Goal: Task Accomplishment & Management: Use online tool/utility

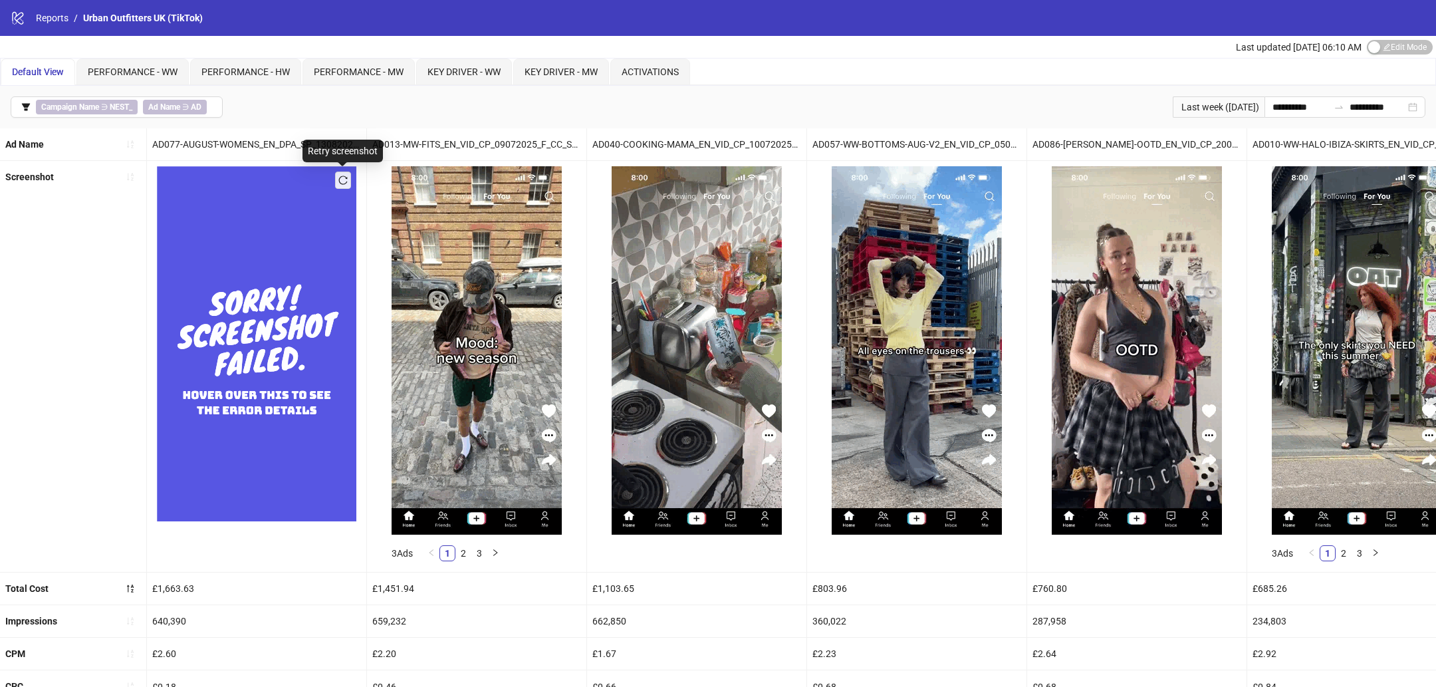
click at [345, 178] on icon "reload" at bounding box center [342, 180] width 9 height 9
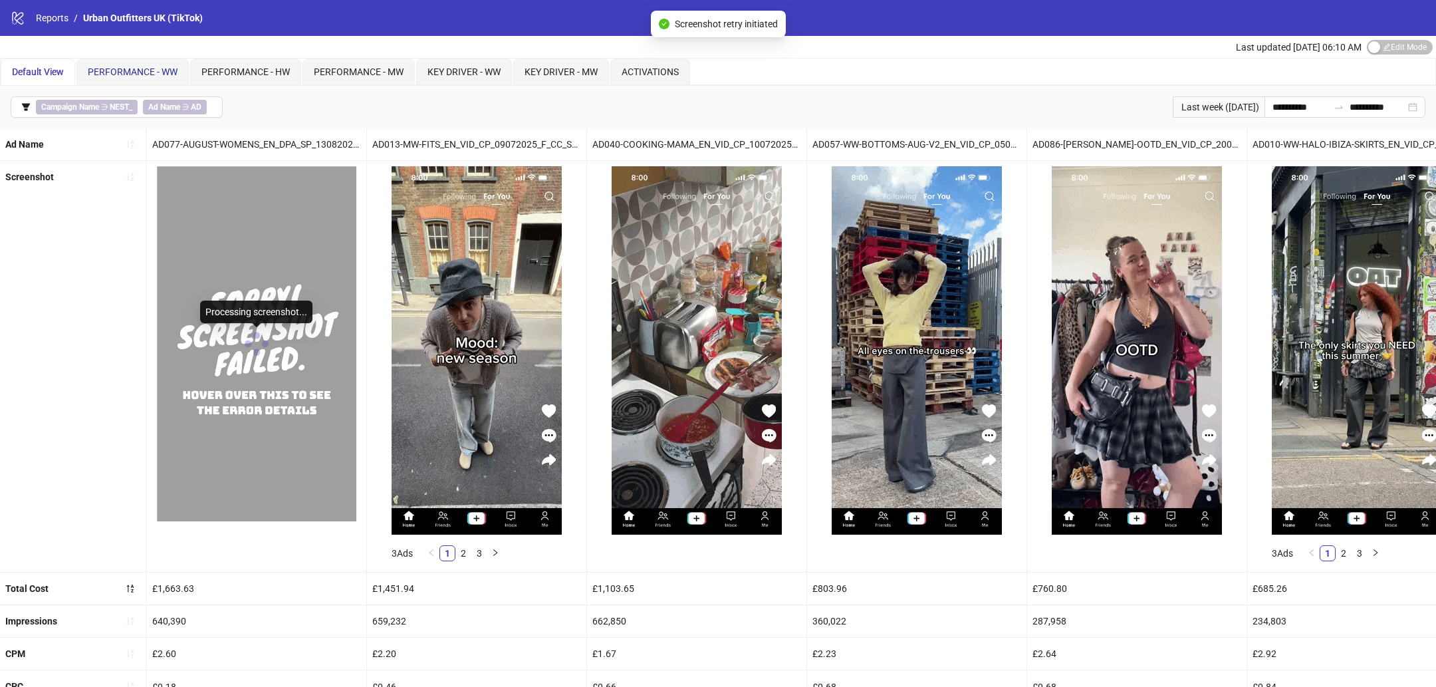
click at [152, 72] on span "PERFORMANCE - WW" at bounding box center [133, 72] width 90 height 11
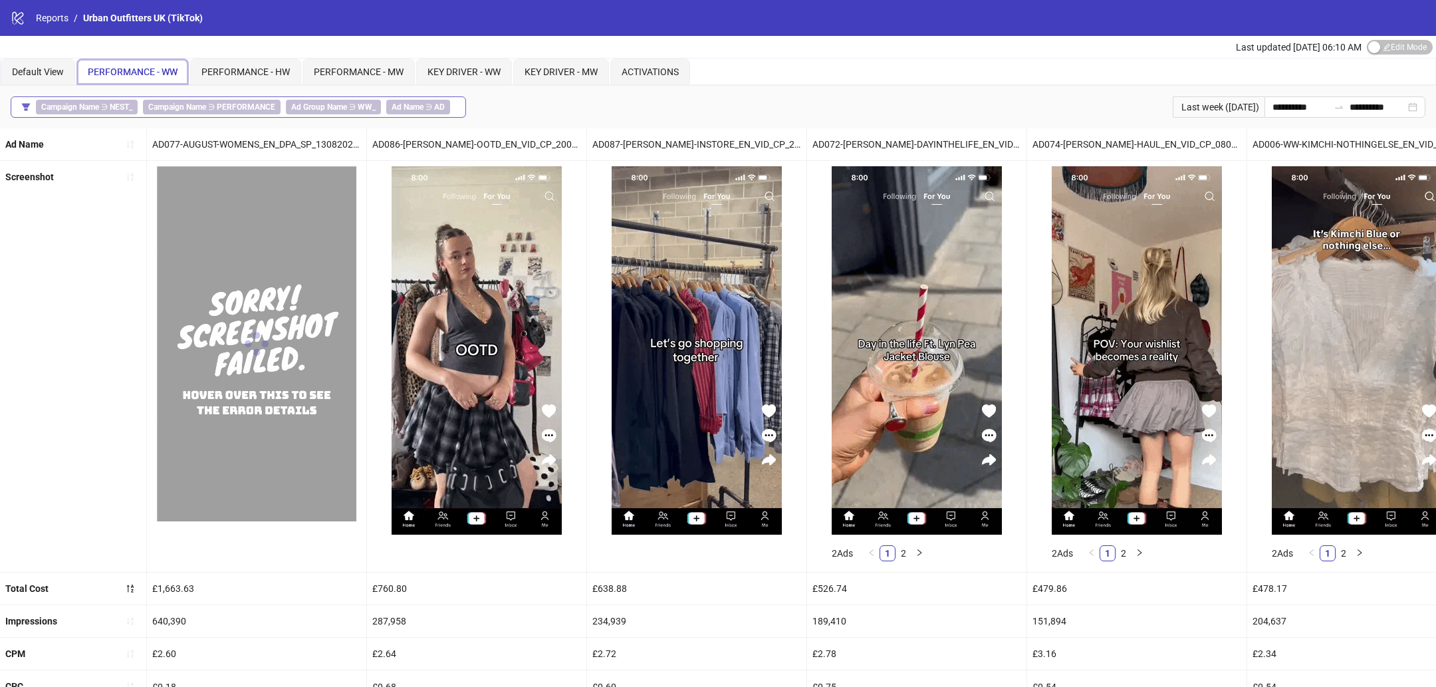
click at [448, 108] on div "Campaign Name ∋ NEST_ Campaign Name ∋ PERFORMANCE Ad Group Name ∋ WW_ Ad Name ∋…" at bounding box center [246, 107] width 420 height 15
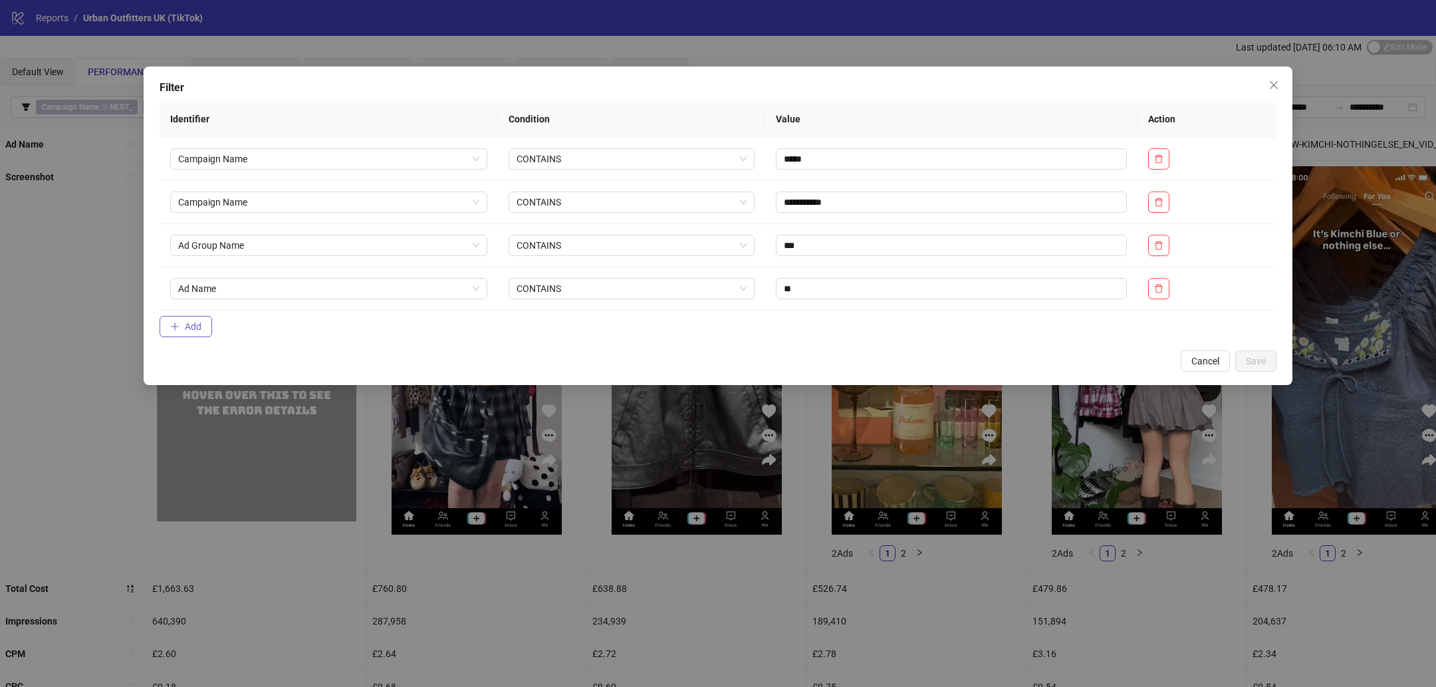
click at [194, 329] on span "Add" at bounding box center [193, 326] width 17 height 11
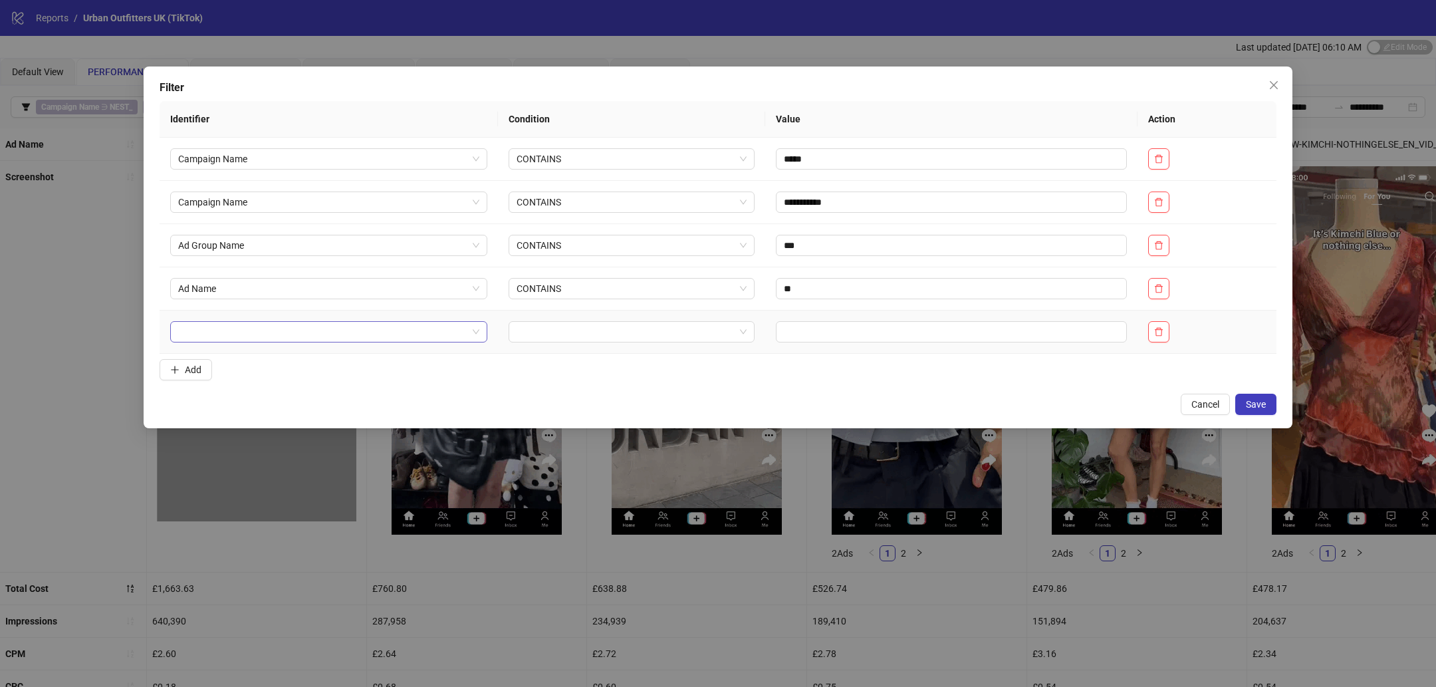
click at [255, 333] on input "search" at bounding box center [322, 332] width 289 height 20
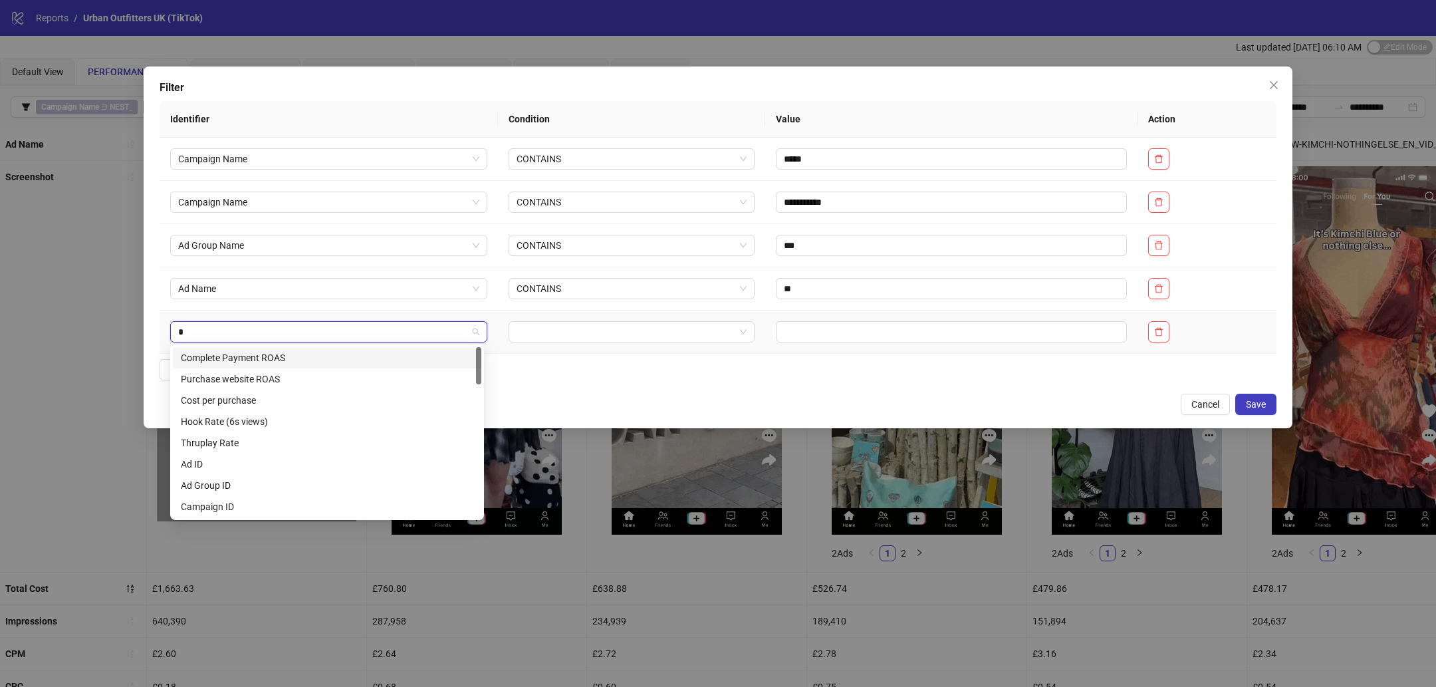
type input "**"
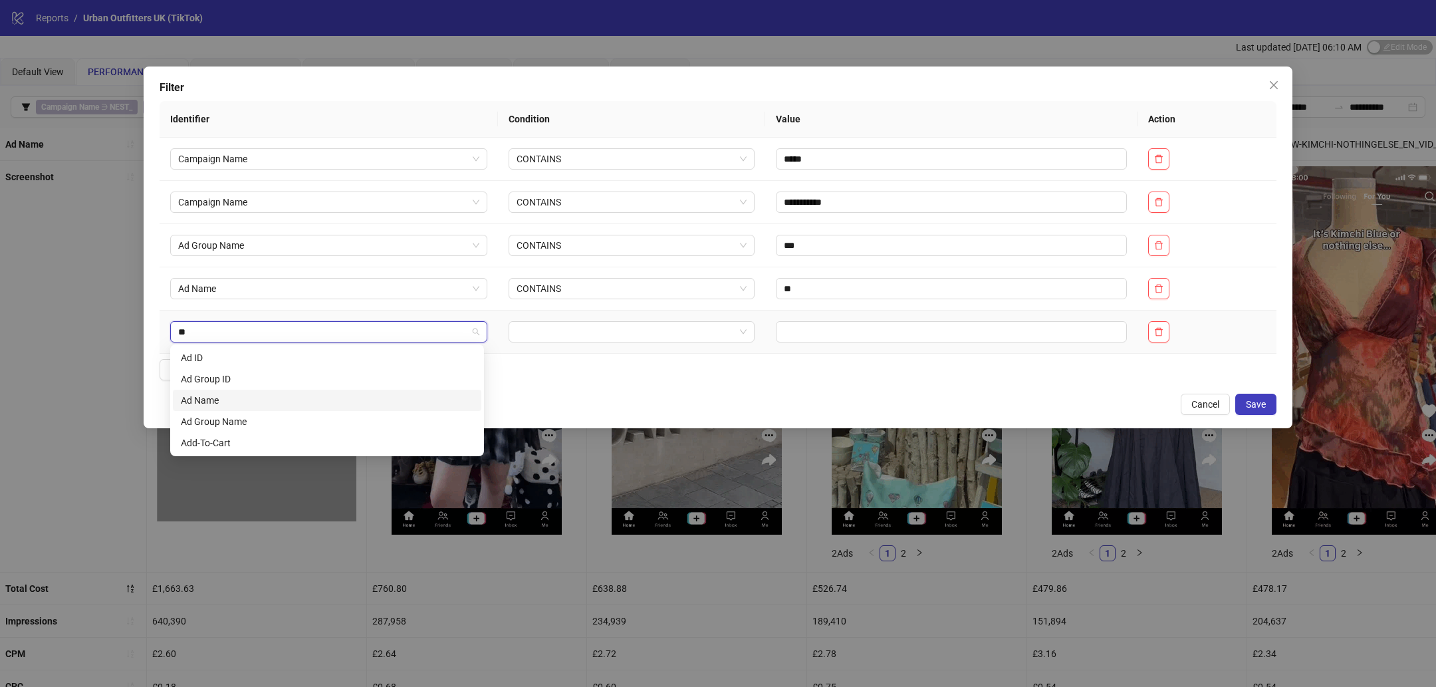
click at [227, 404] on div "Ad Name" at bounding box center [327, 400] width 293 height 15
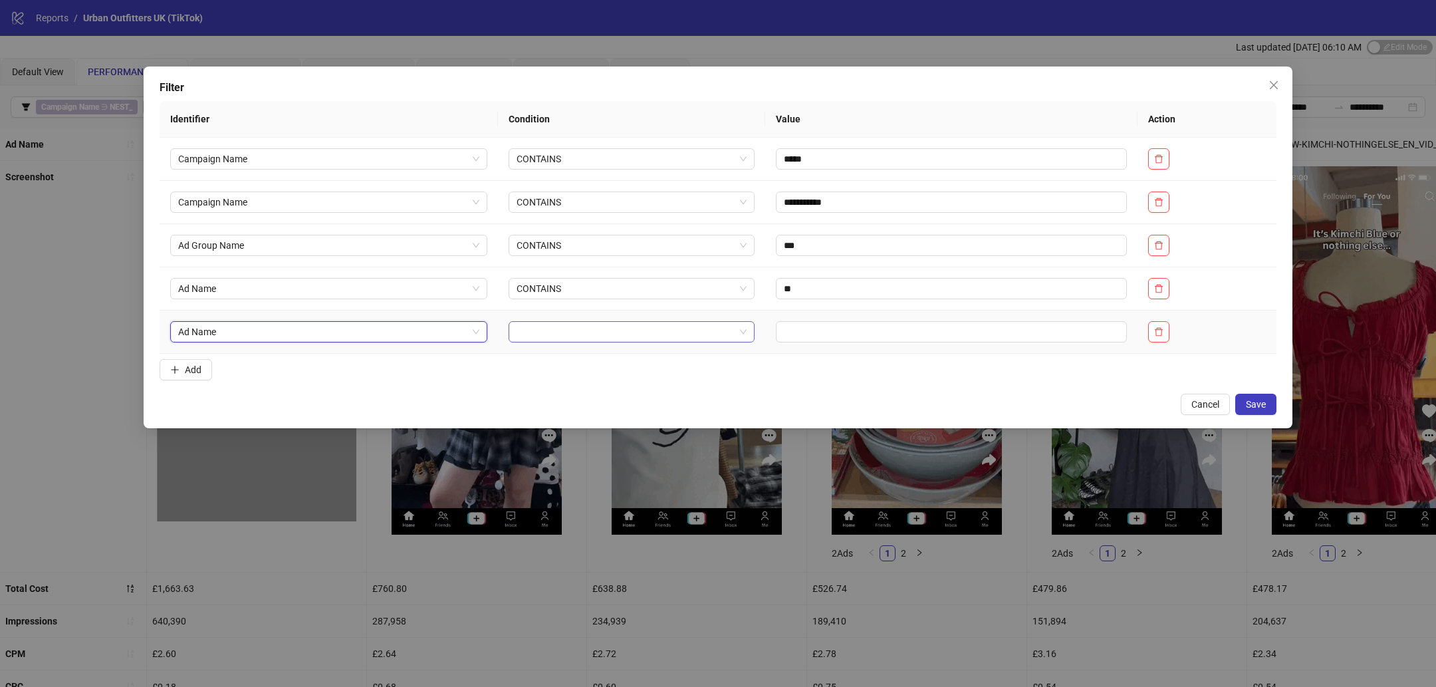
click at [571, 323] on input "search" at bounding box center [626, 332] width 219 height 20
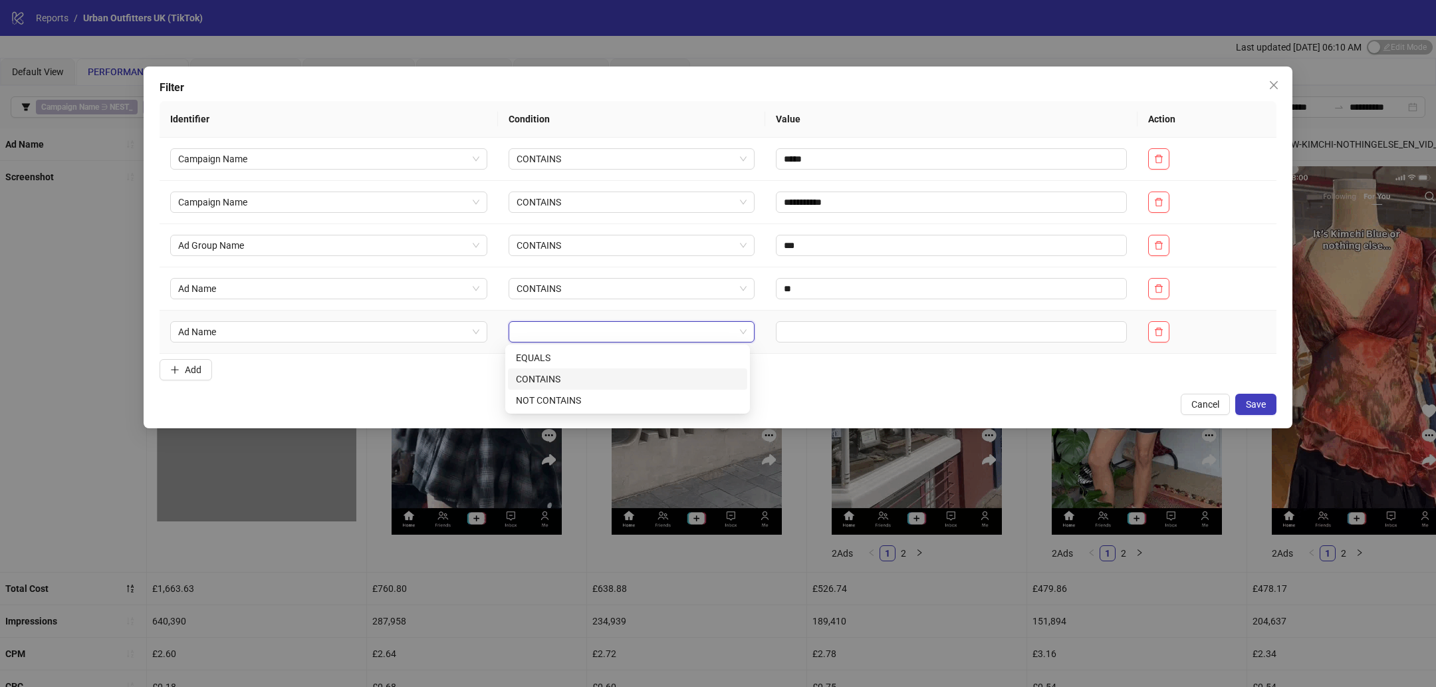
click at [563, 394] on div "NOT CONTAINS" at bounding box center [627, 400] width 223 height 15
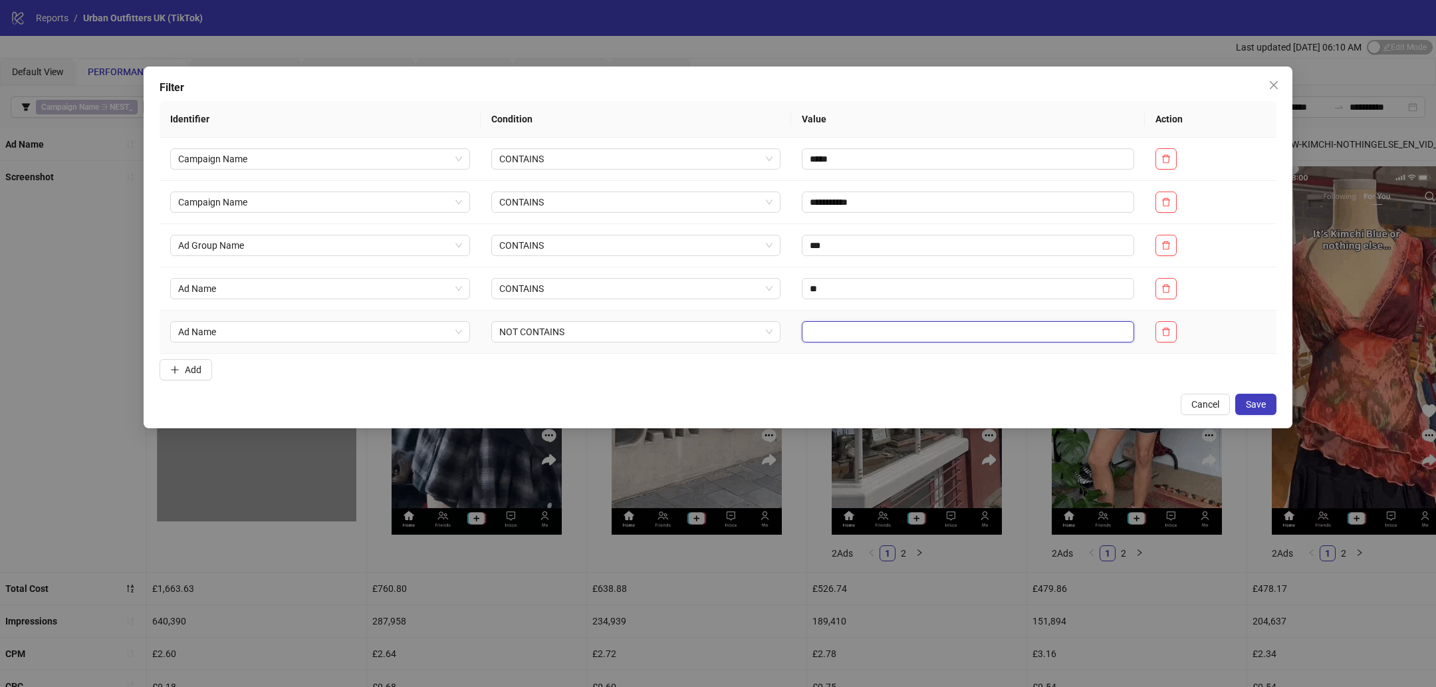
click at [835, 332] on input "text" at bounding box center [968, 331] width 333 height 21
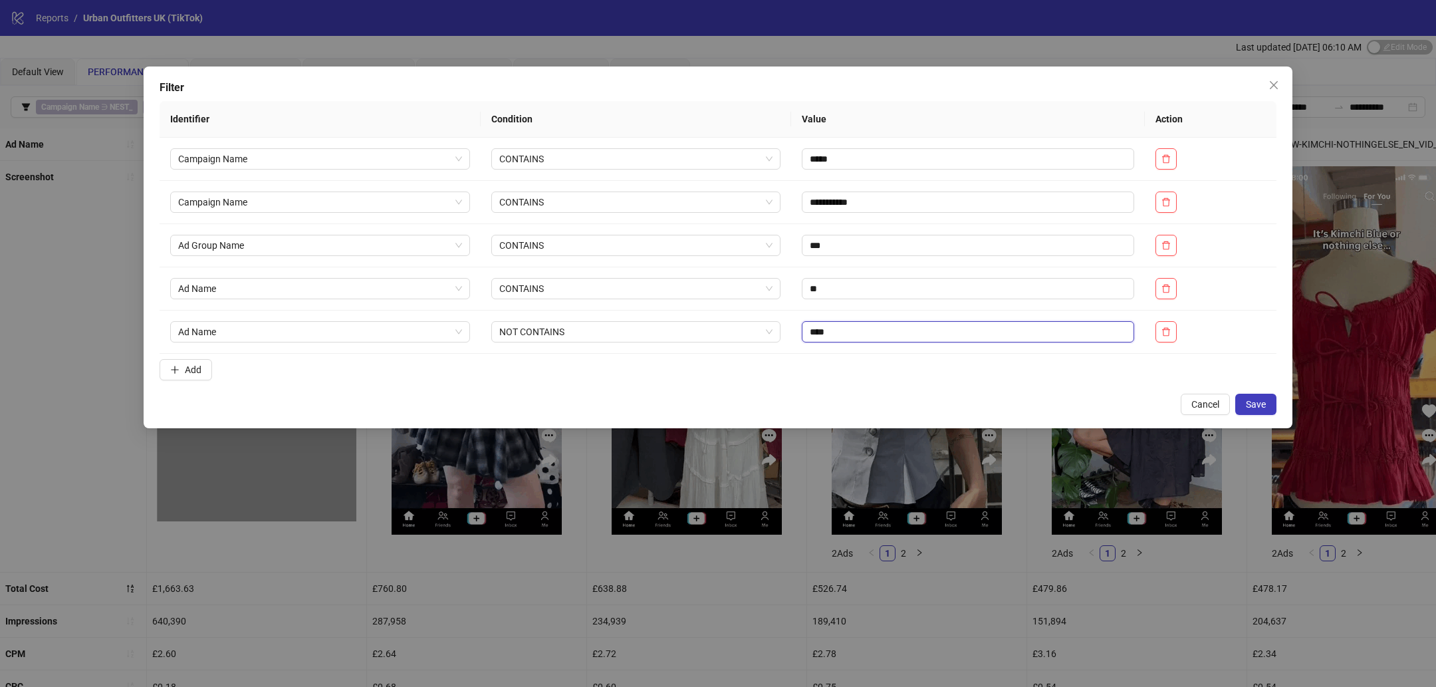
type input "****"
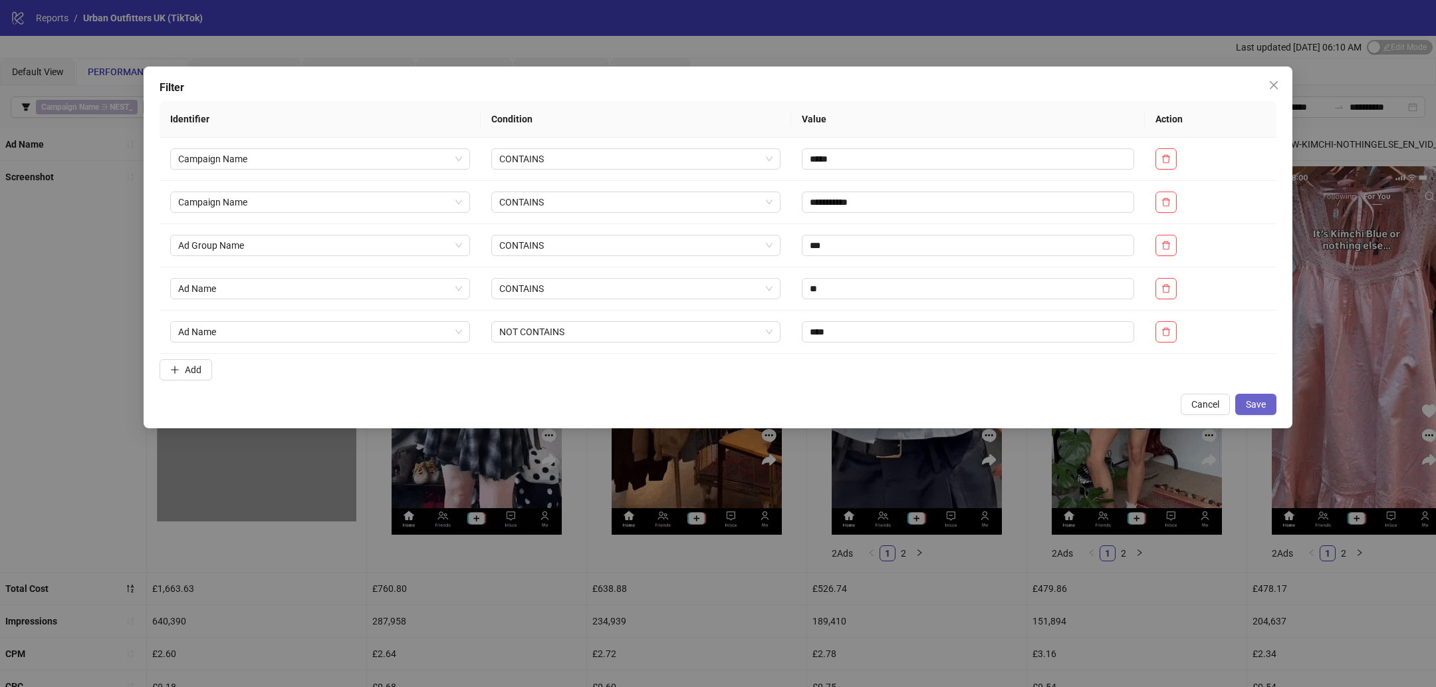
click at [1260, 402] on span "Save" at bounding box center [1256, 404] width 20 height 11
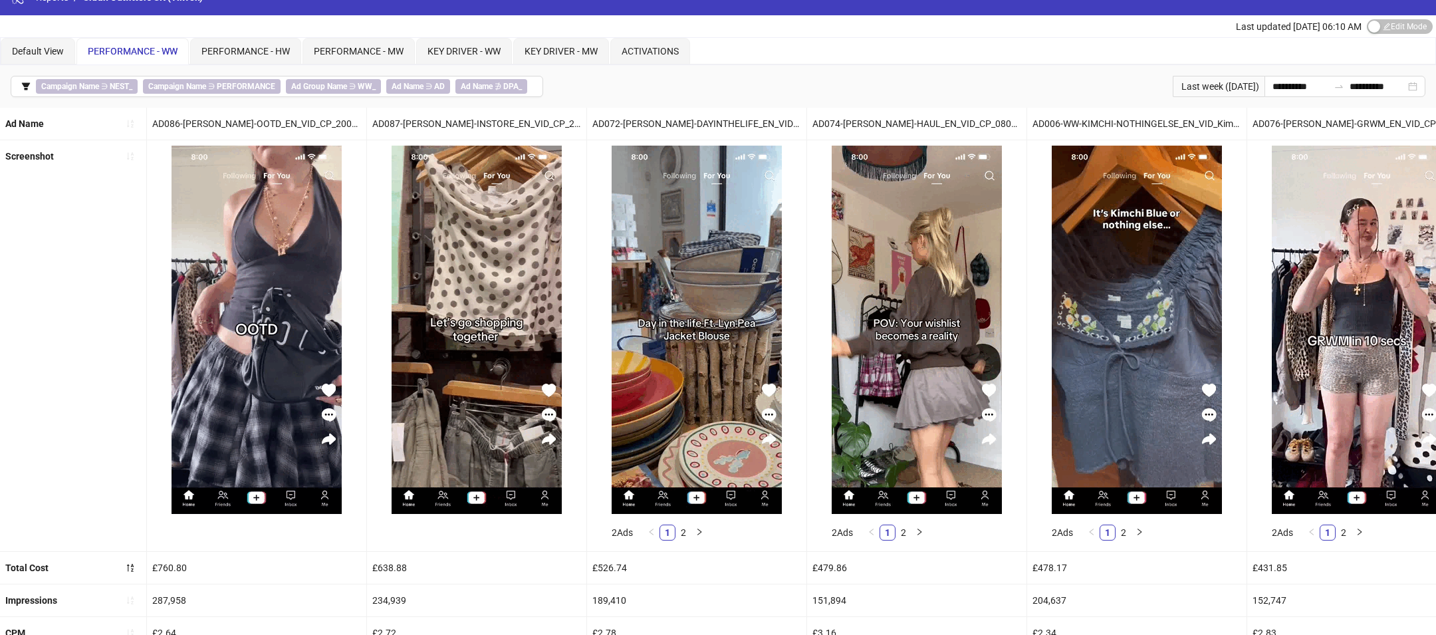
scroll to position [25, 0]
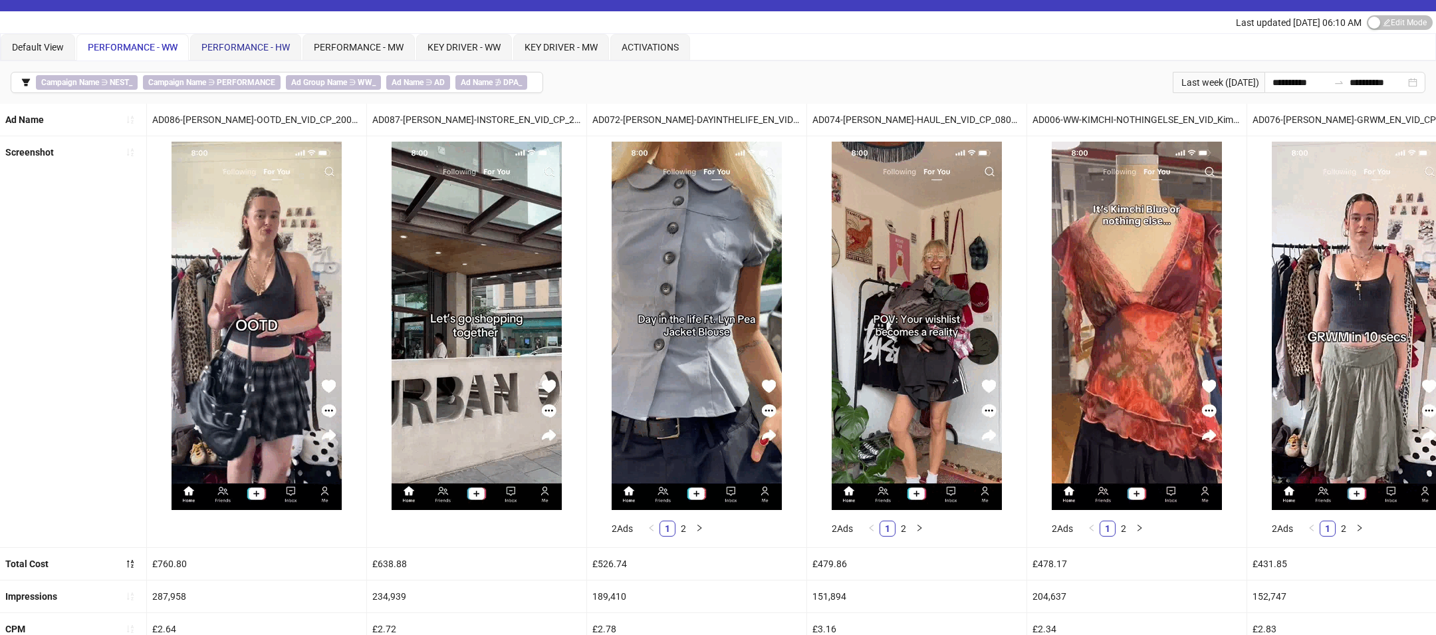
click at [251, 46] on span "PERFORMANCE - HW" at bounding box center [245, 47] width 88 height 11
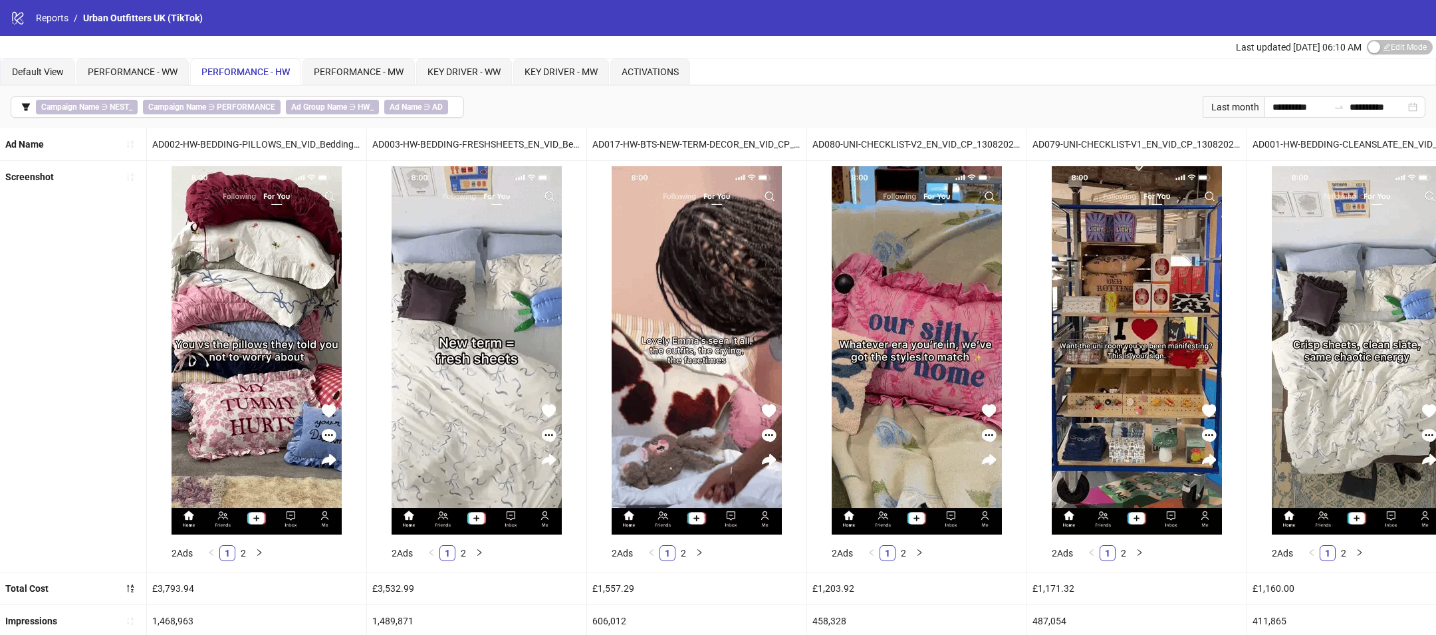
scroll to position [4, 0]
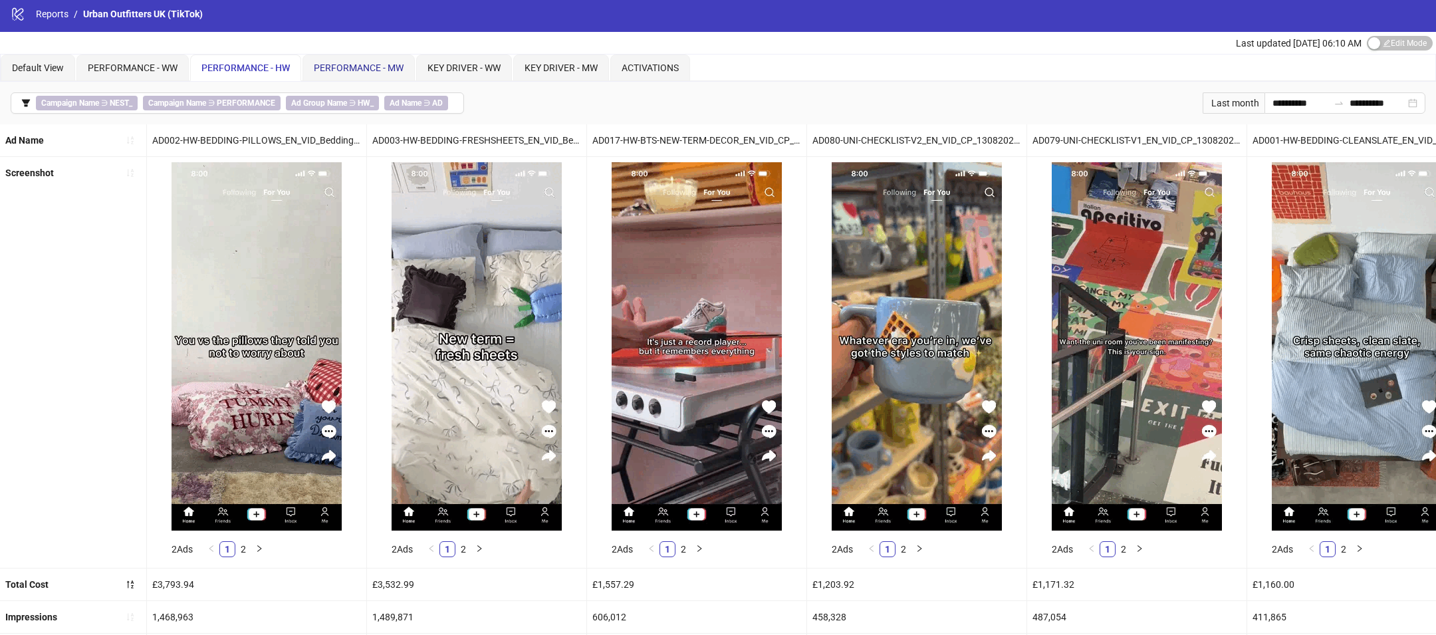
click at [371, 63] on span "PERFORMANCE - MW" at bounding box center [359, 68] width 90 height 11
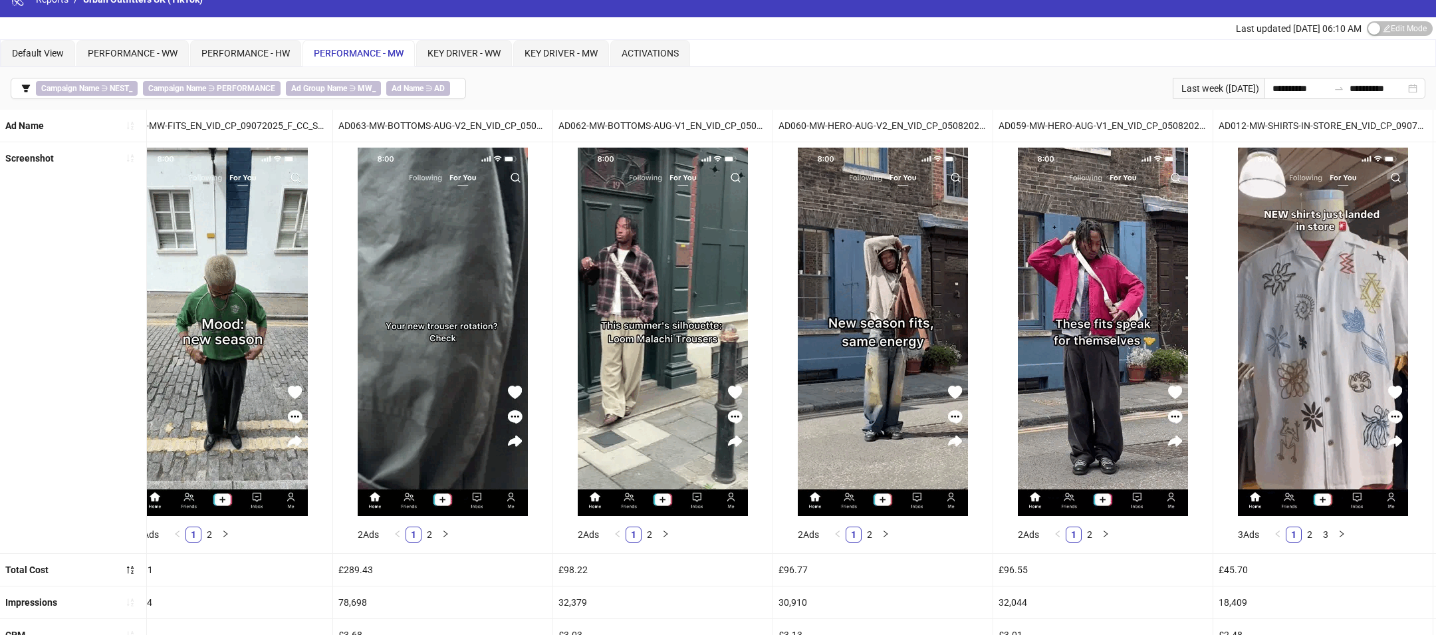
scroll to position [0, 258]
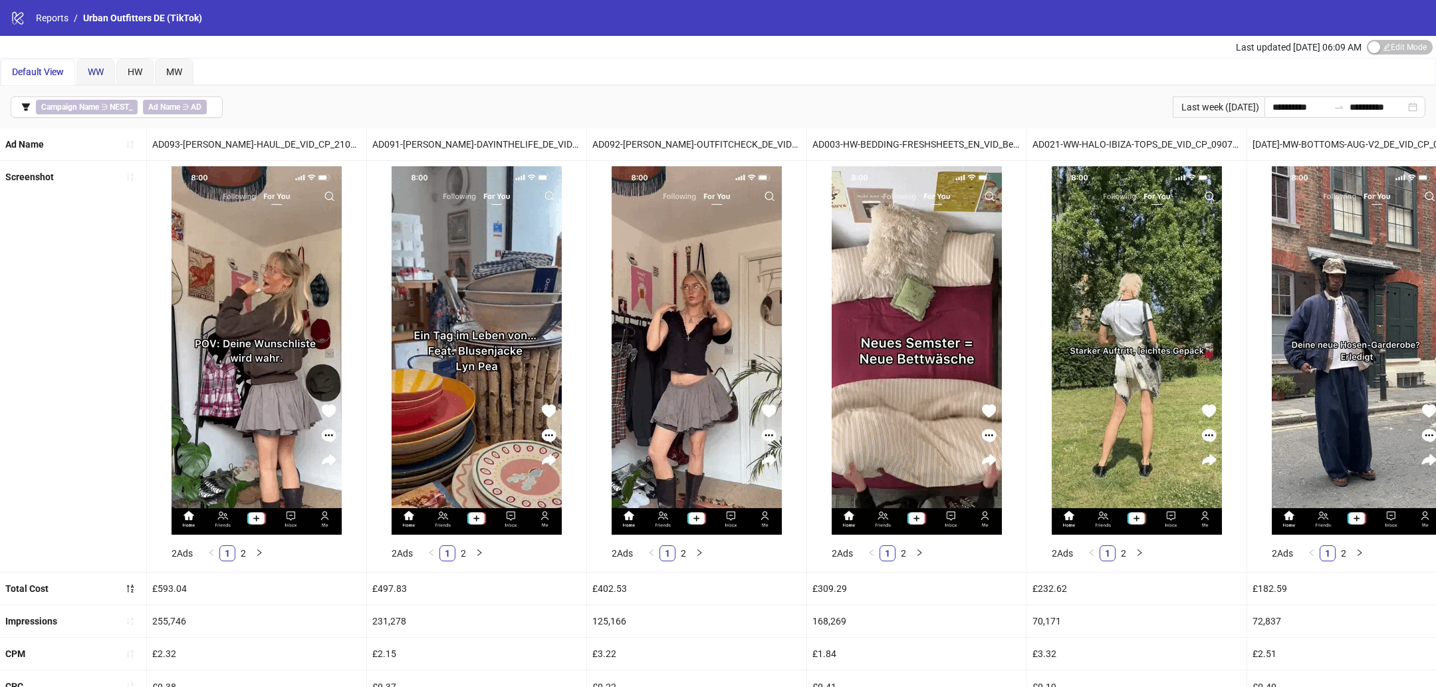
click at [96, 74] on span "WW" at bounding box center [96, 72] width 16 height 11
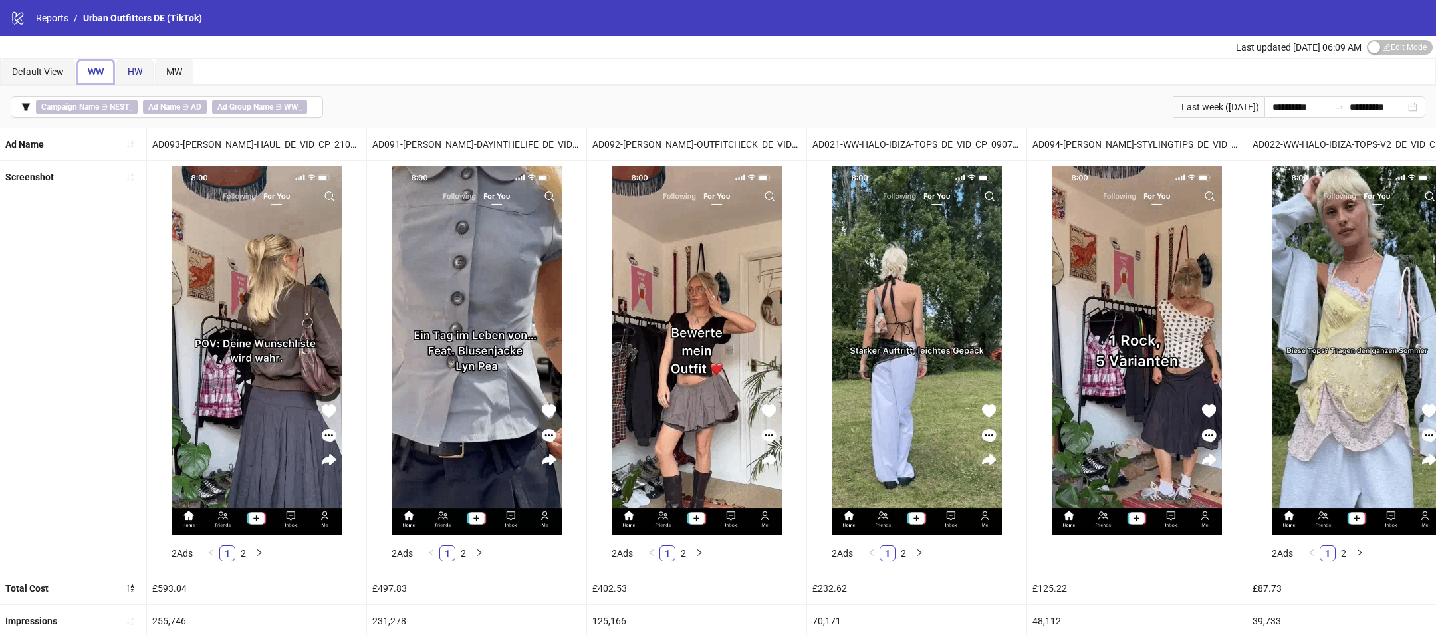
click at [137, 75] on span "HW" at bounding box center [135, 72] width 15 height 11
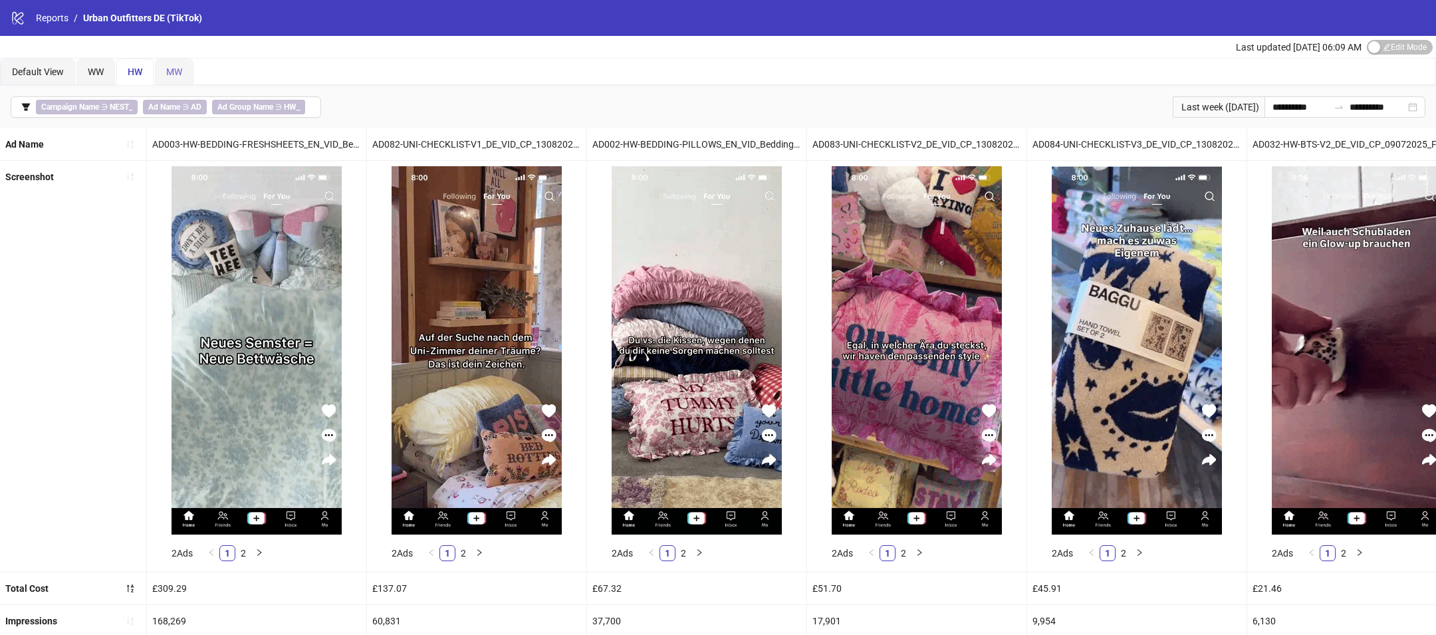
click at [188, 67] on div "MW" at bounding box center [174, 72] width 39 height 27
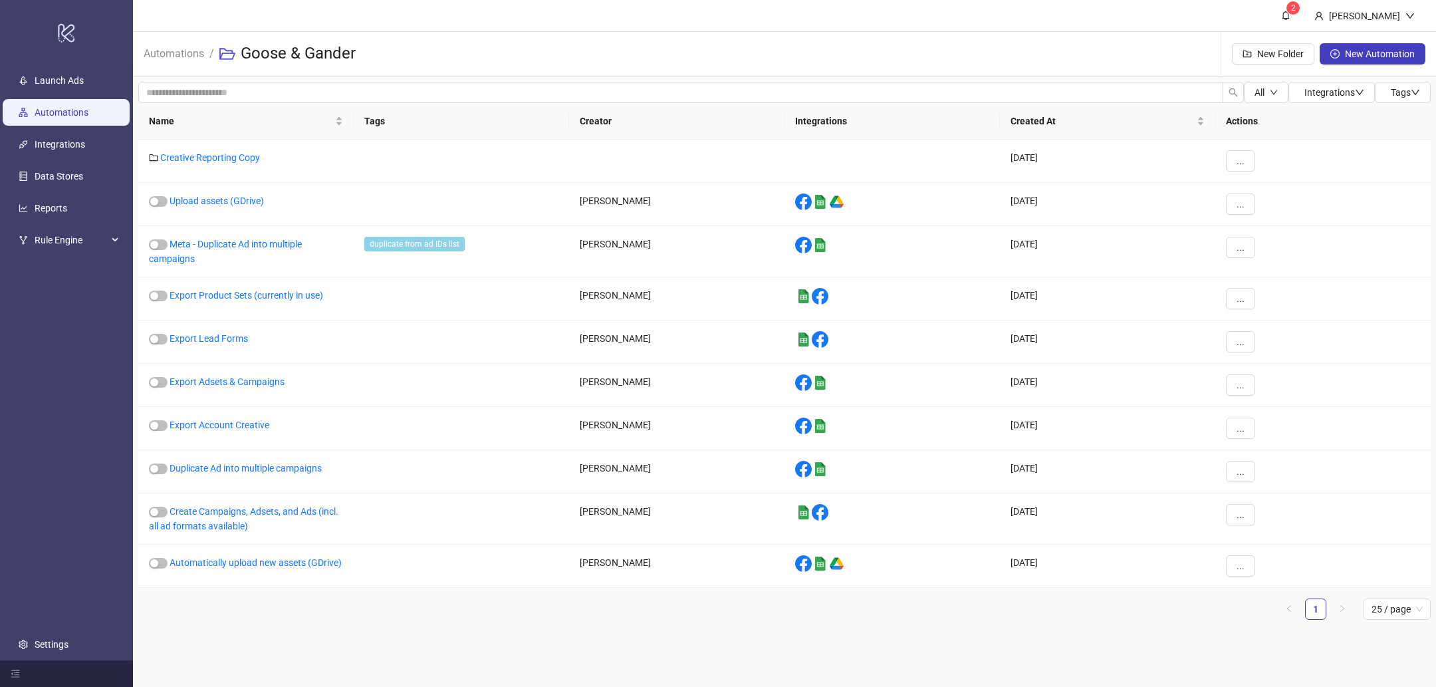
click at [67, 115] on link "Automations" at bounding box center [62, 112] width 54 height 11
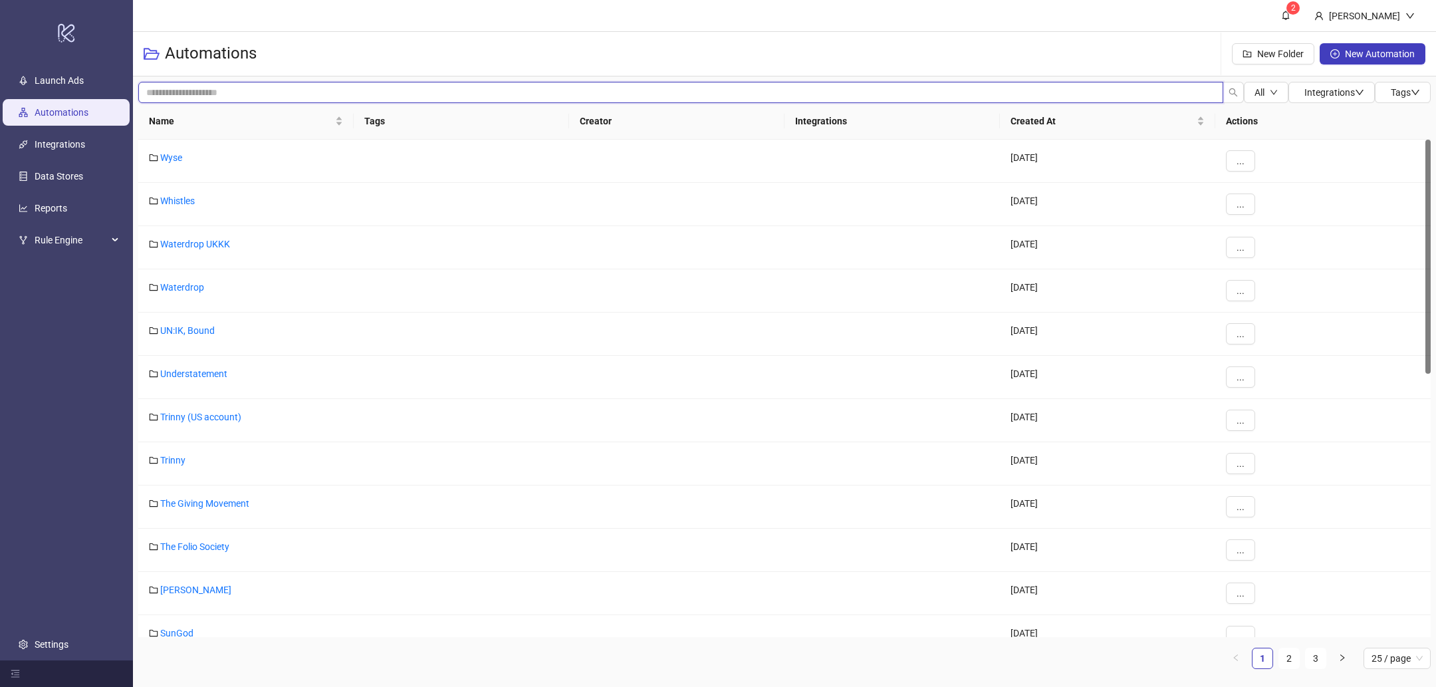
click at [252, 85] on input "search" at bounding box center [680, 92] width 1085 height 21
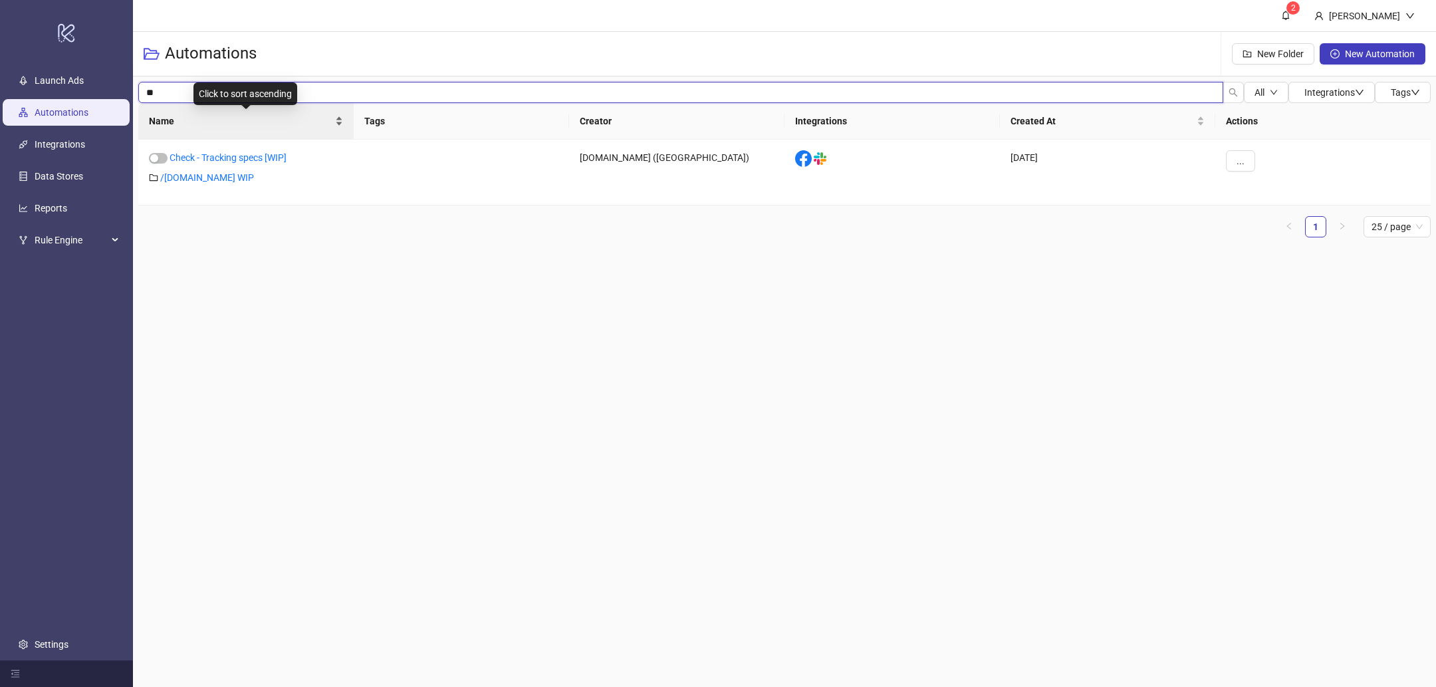
type input "*"
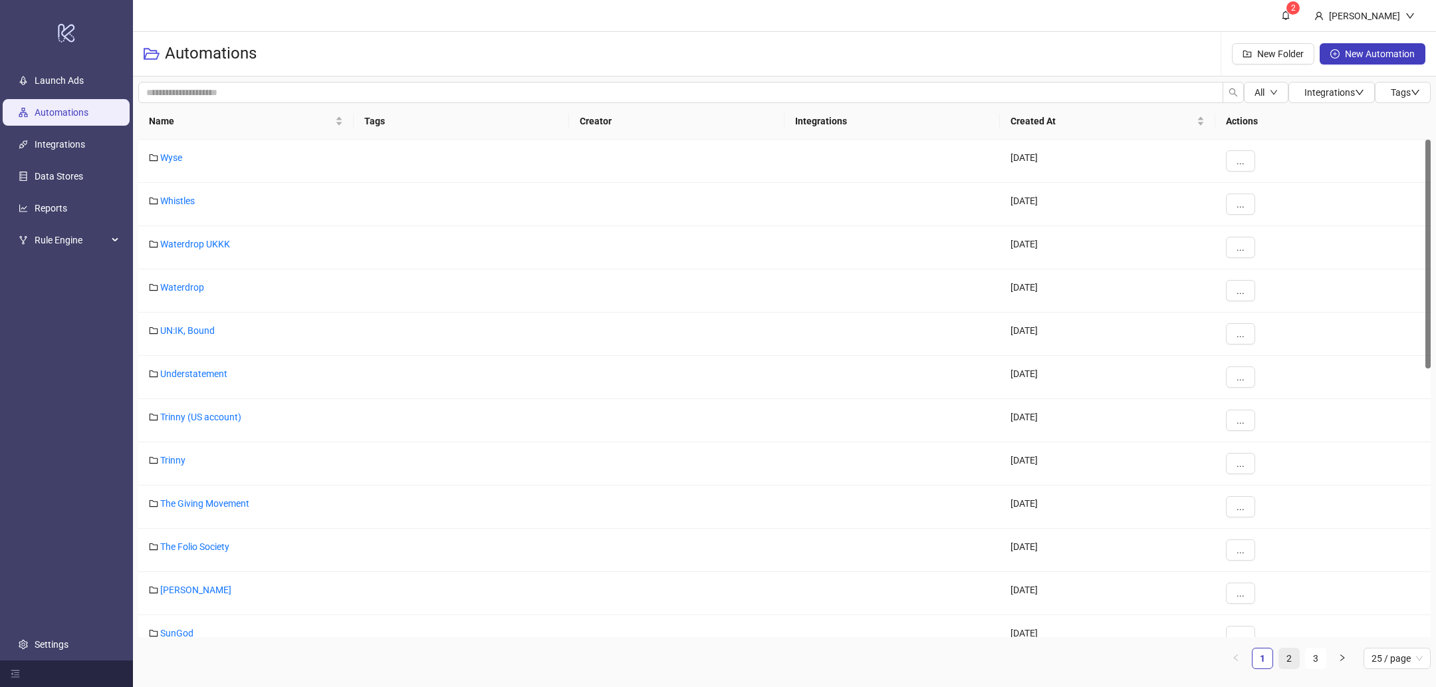
click at [1287, 664] on link "2" at bounding box center [1289, 658] width 20 height 20
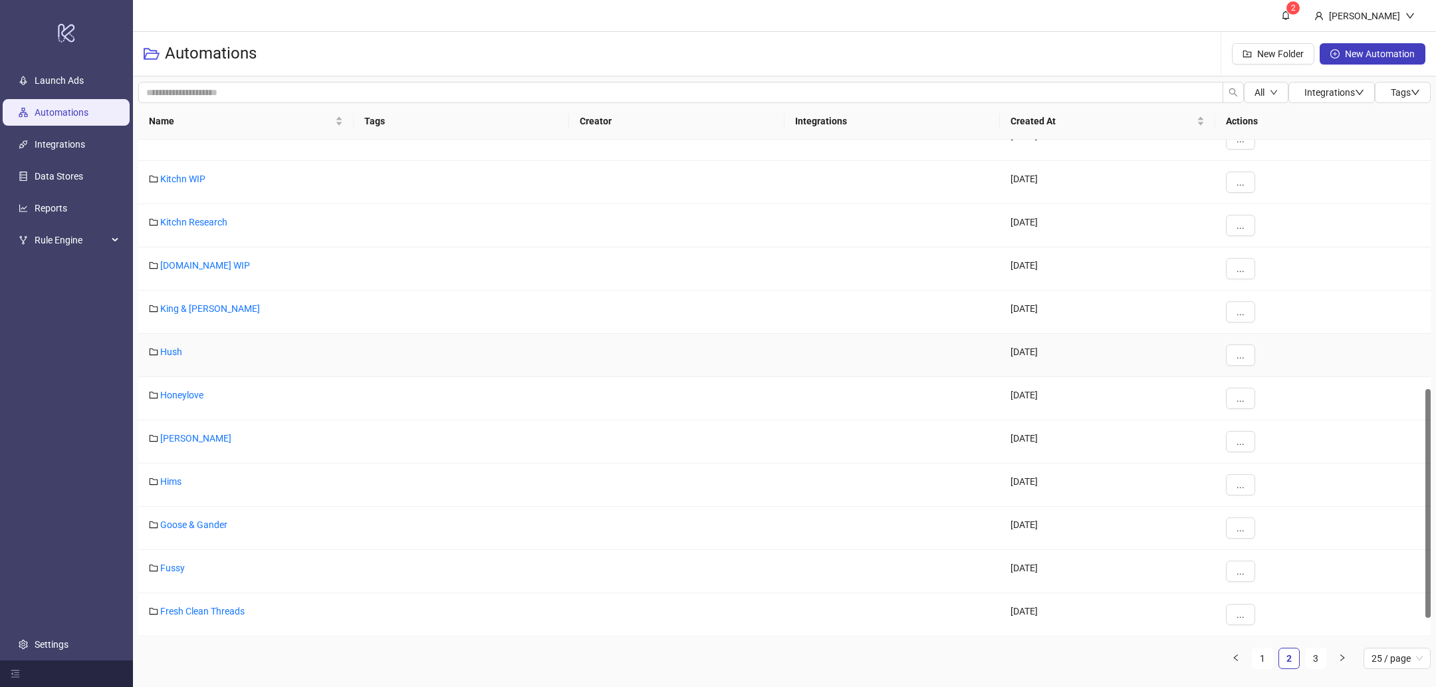
scroll to position [539, 0]
click at [48, 208] on link "Reports" at bounding box center [51, 208] width 33 height 11
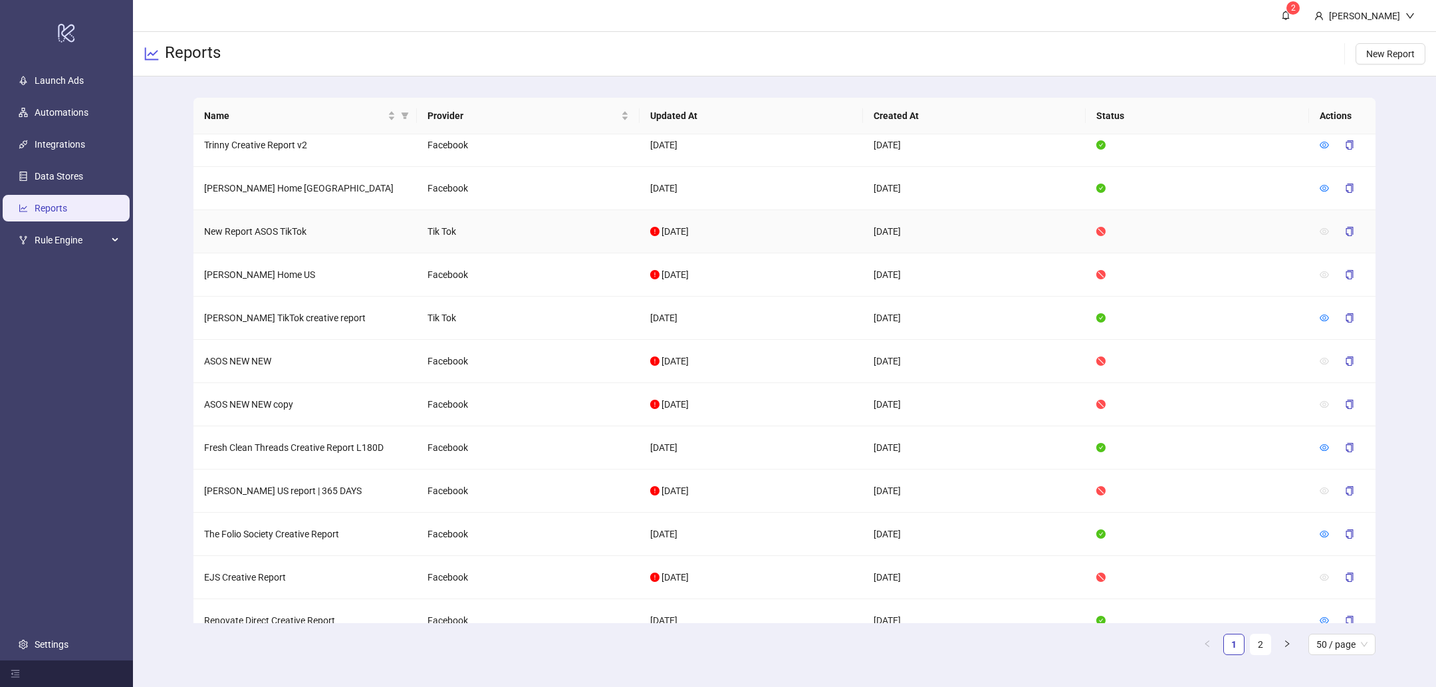
scroll to position [267, 0]
click at [1333, 648] on span "50 / page" at bounding box center [1342, 644] width 51 height 20
click at [1357, 620] on div "100 / page" at bounding box center [1342, 617] width 46 height 15
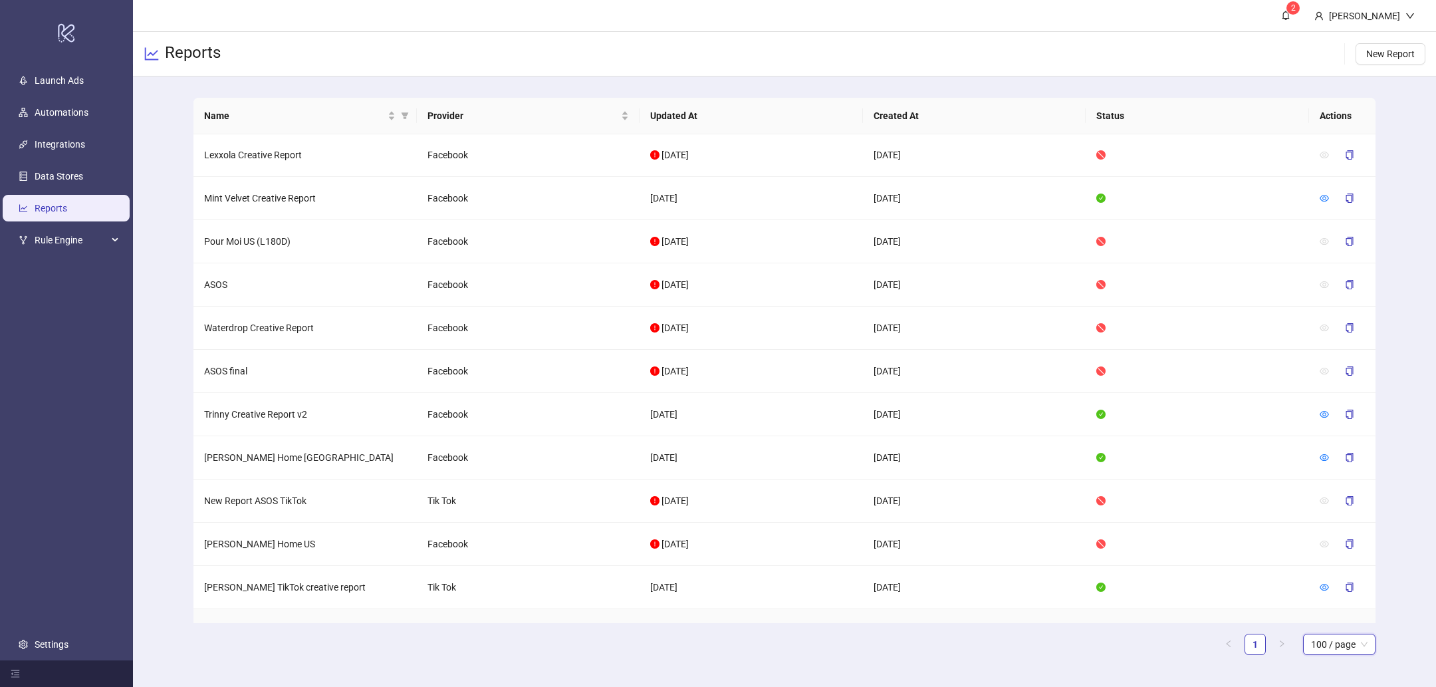
scroll to position [0, 0]
click at [1426, 214] on div "Name Provider Updated At Created At Status Actions Lexxola Creative Report Face…" at bounding box center [784, 381] width 1303 height 610
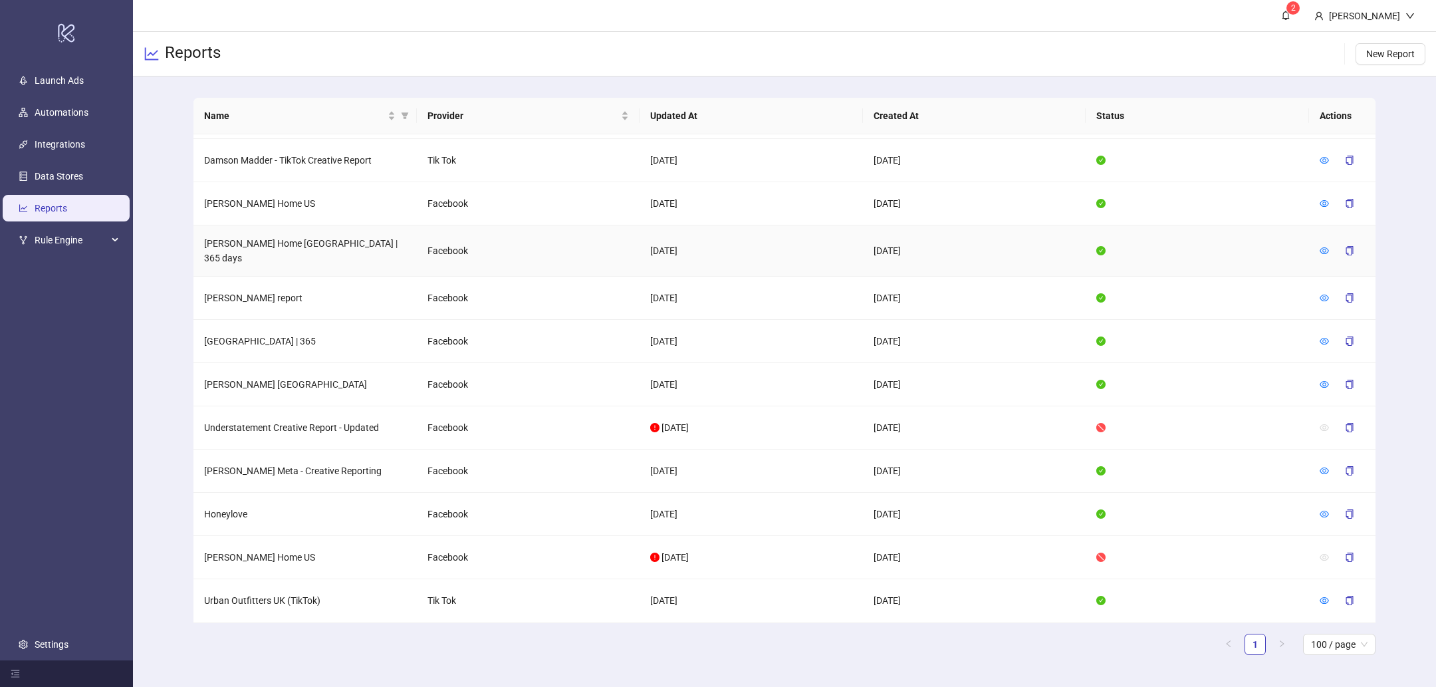
scroll to position [1217, 0]
click at [400, 116] on span "Name" at bounding box center [404, 116] width 13 height 20
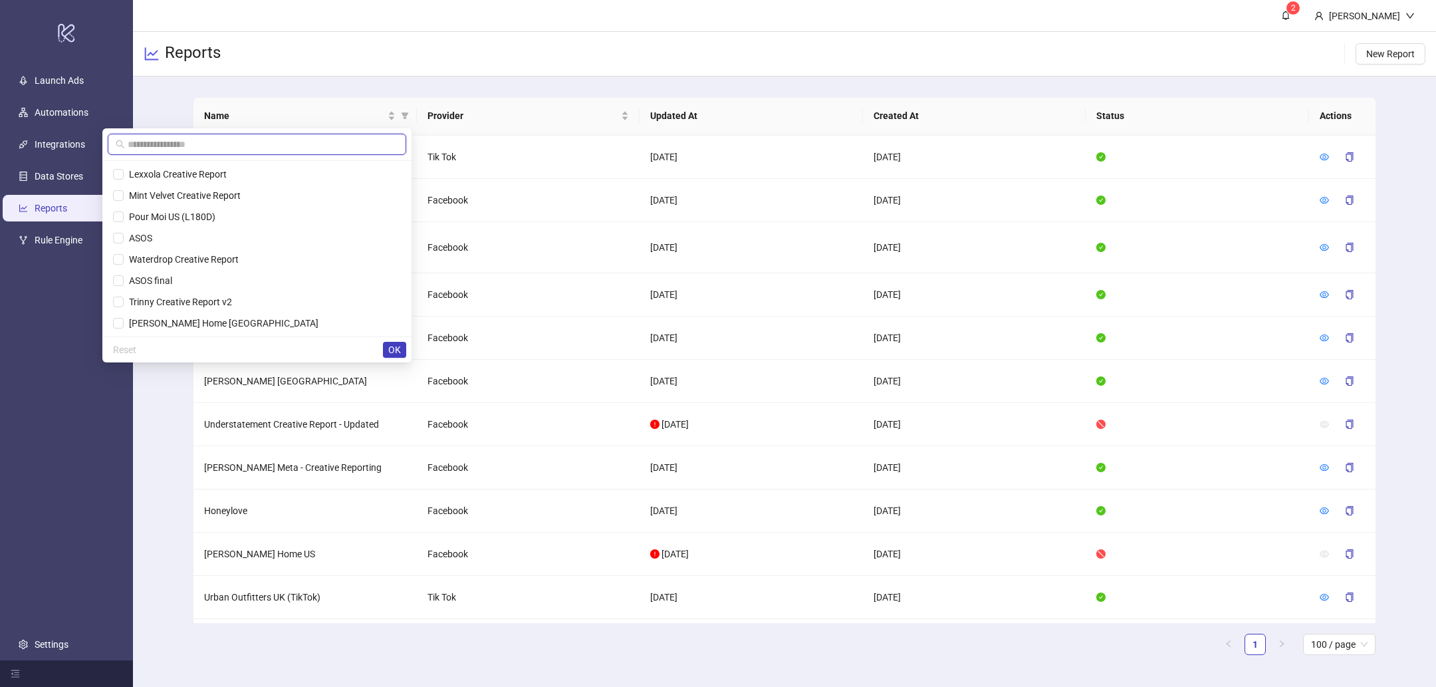
click at [228, 148] on input "text" at bounding box center [263, 144] width 271 height 15
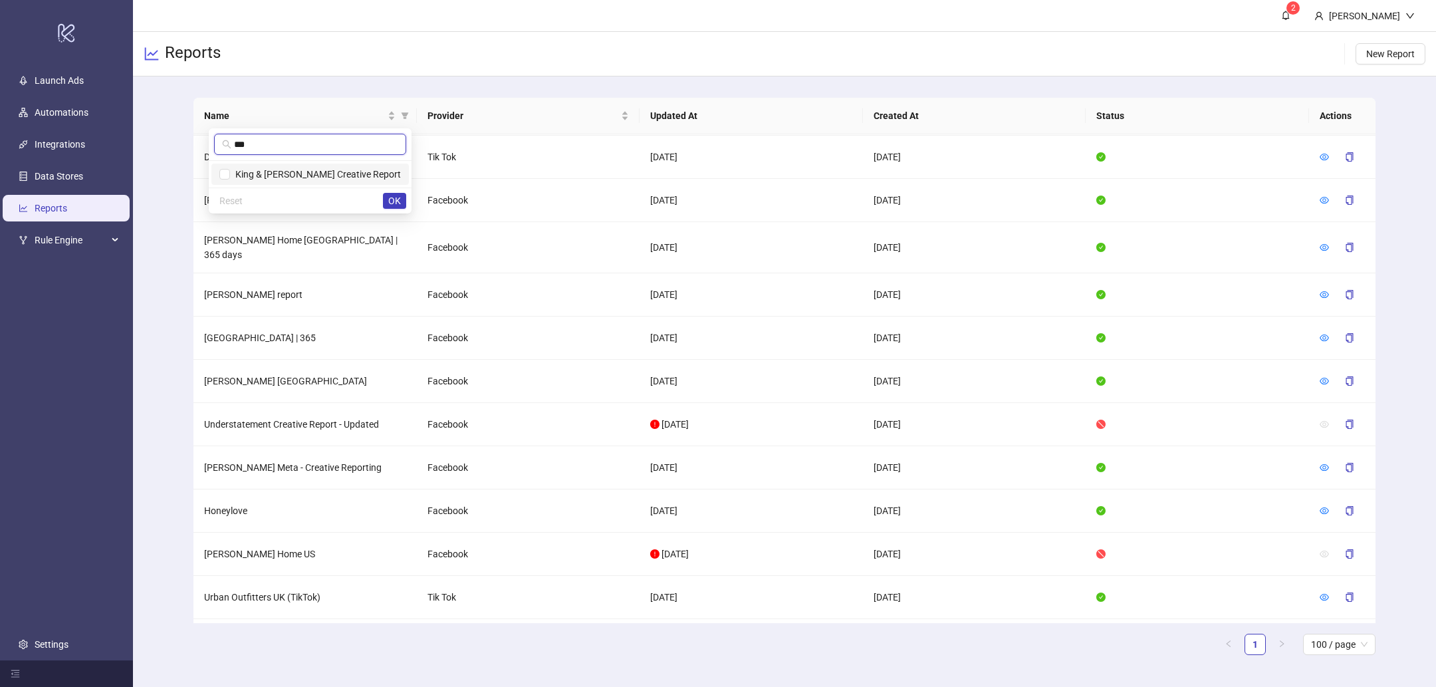
type input "***"
click at [396, 201] on span "OK" at bounding box center [394, 201] width 13 height 11
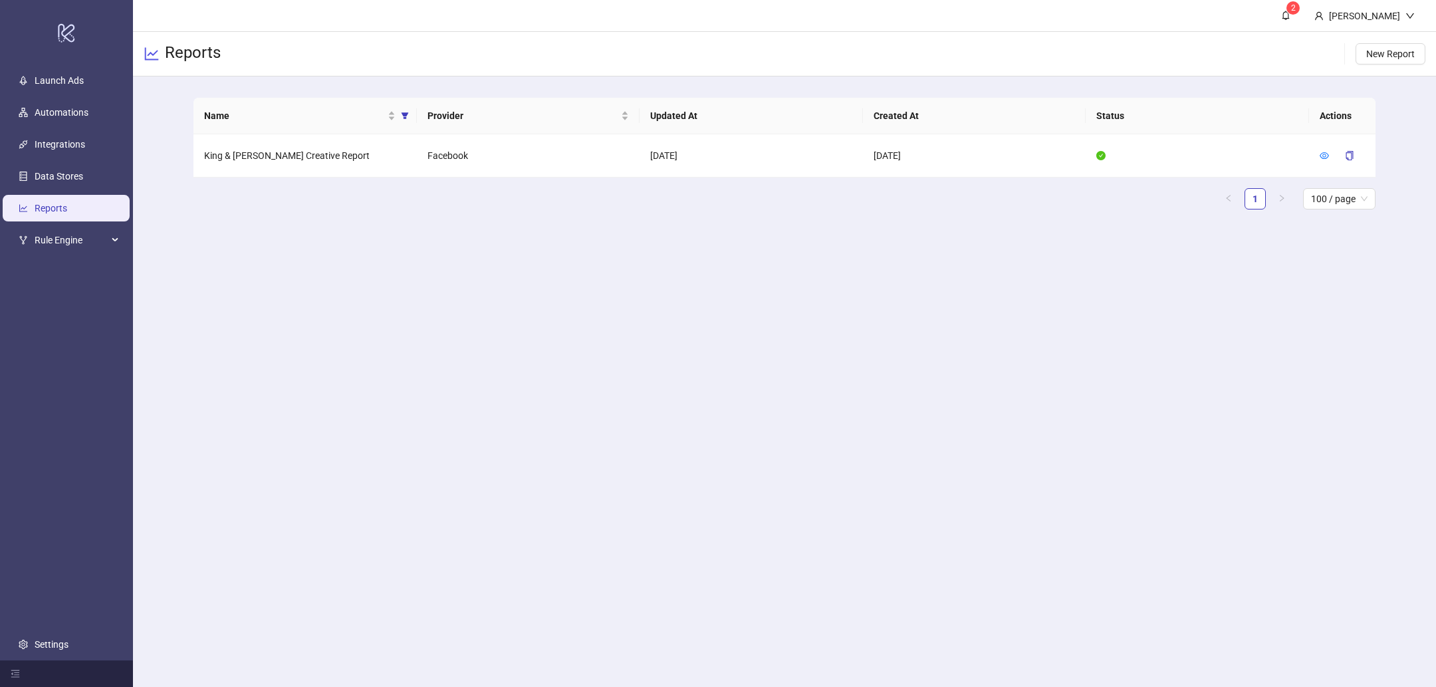
scroll to position [0, 0]
click at [266, 154] on td "King & [PERSON_NAME] Creative Report" at bounding box center [305, 155] width 223 height 43
click at [1323, 148] on div at bounding box center [1324, 155] width 9 height 15
click at [1323, 156] on icon "eye" at bounding box center [1324, 155] width 9 height 9
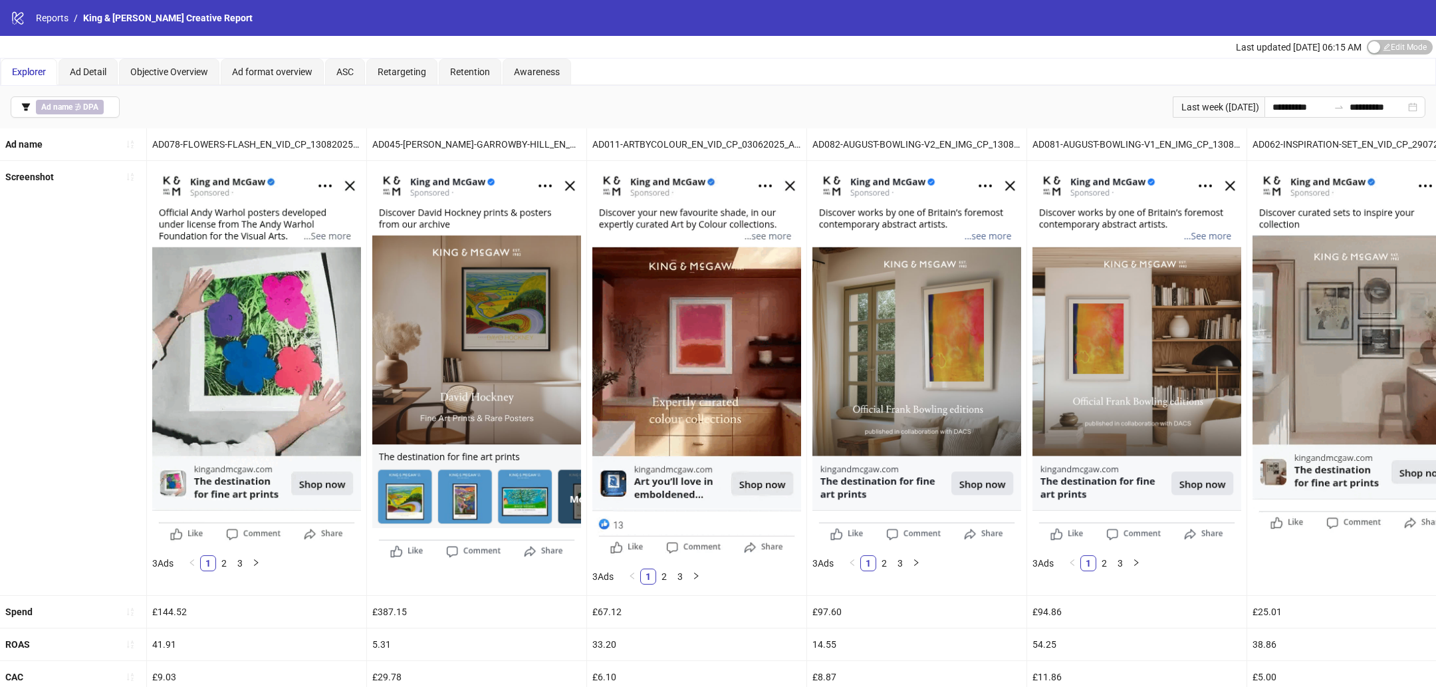
click at [513, 438] on img at bounding box center [476, 364] width 209 height 396
